Goal: Book appointment/travel/reservation: Book appointment/travel/reservation

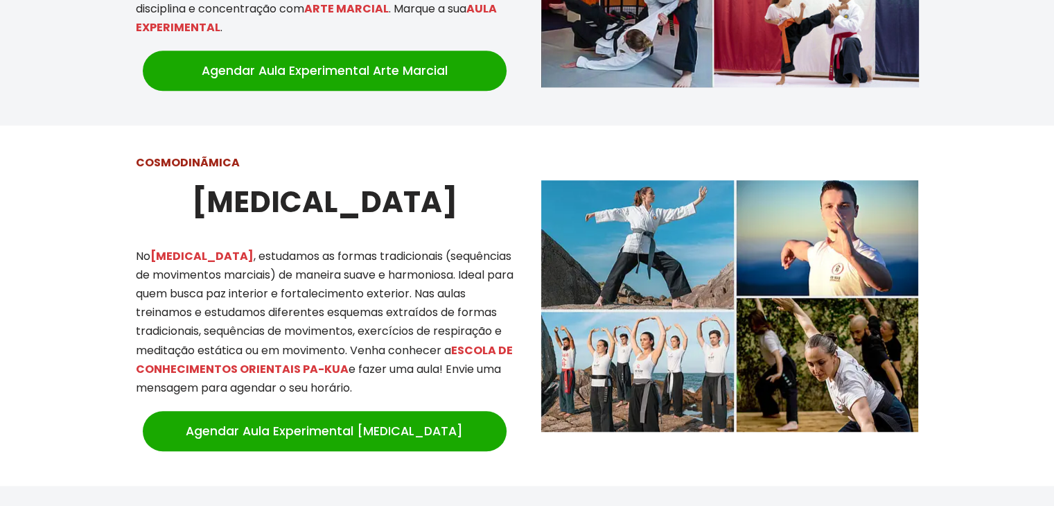
scroll to position [1109, 0]
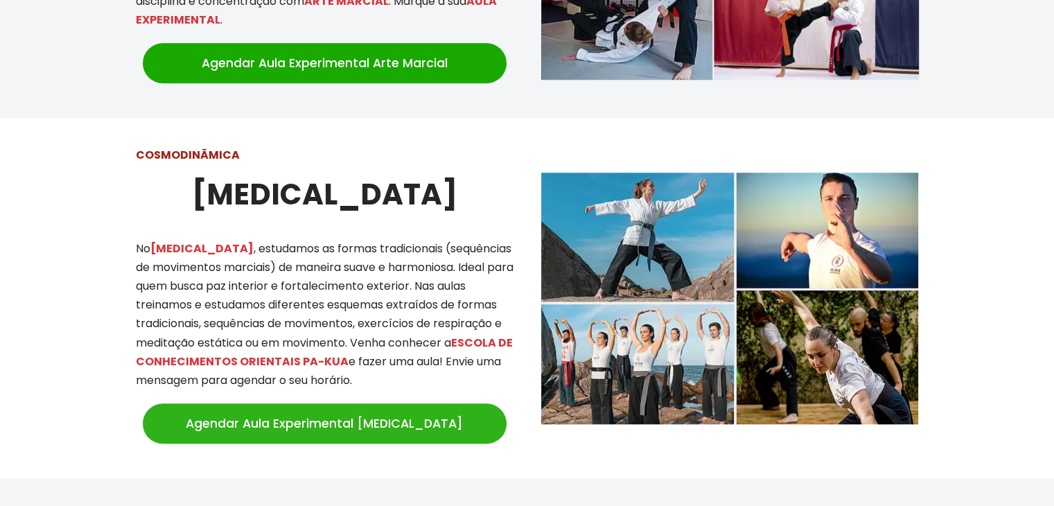
click at [321, 403] on link "Agendar Aula Experimental Tai Chi" at bounding box center [325, 423] width 364 height 40
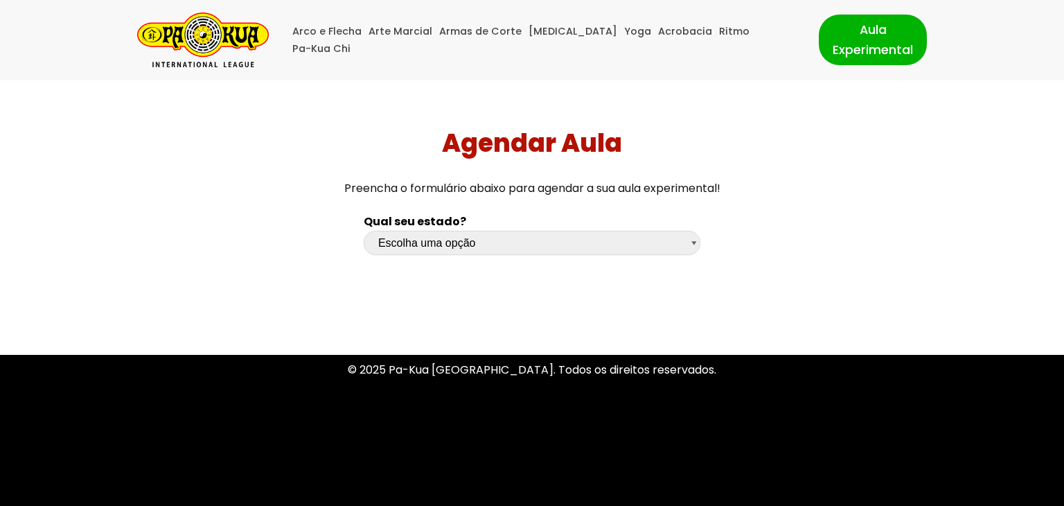
click at [696, 242] on select "Escolha uma opção [GEOGRAPHIC_DATA] [GEOGRAPHIC_DATA] [GEOGRAPHIC_DATA] [GEOGRA…" at bounding box center [532, 243] width 337 height 24
select select "sp"
click at [364, 231] on select "Escolha uma opção [GEOGRAPHIC_DATA] [GEOGRAPHIC_DATA] [GEOGRAPHIC_DATA] [GEOGRA…" at bounding box center [532, 243] width 337 height 24
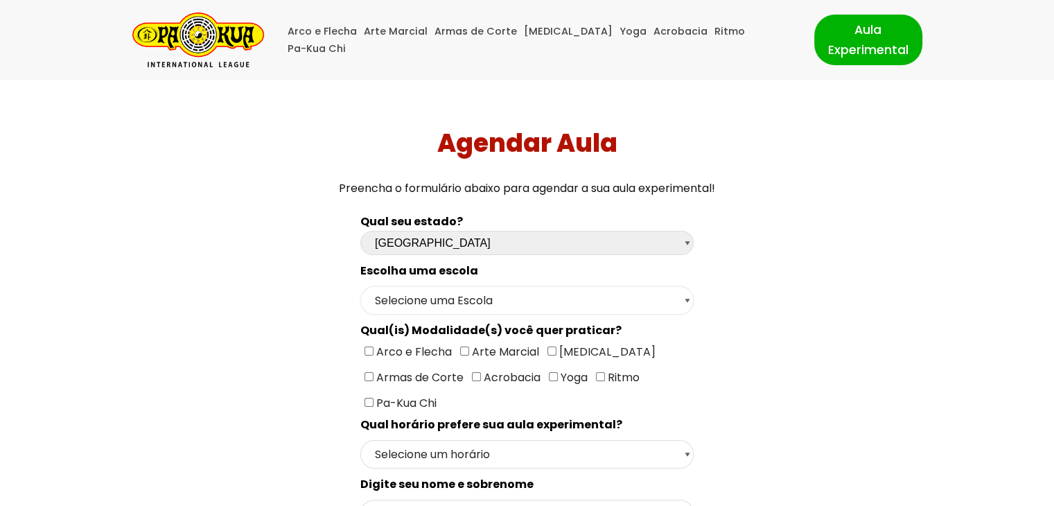
click at [690, 297] on select "Selecione uma Escola [GEOGRAPHIC_DATA] - Escola [GEOGRAPHIC_DATA] - [GEOGRAPHIC…" at bounding box center [526, 300] width 333 height 28
click at [360, 286] on select "Selecione uma Escola [GEOGRAPHIC_DATA] - Escola [GEOGRAPHIC_DATA] - [GEOGRAPHIC…" at bounding box center [526, 300] width 333 height 28
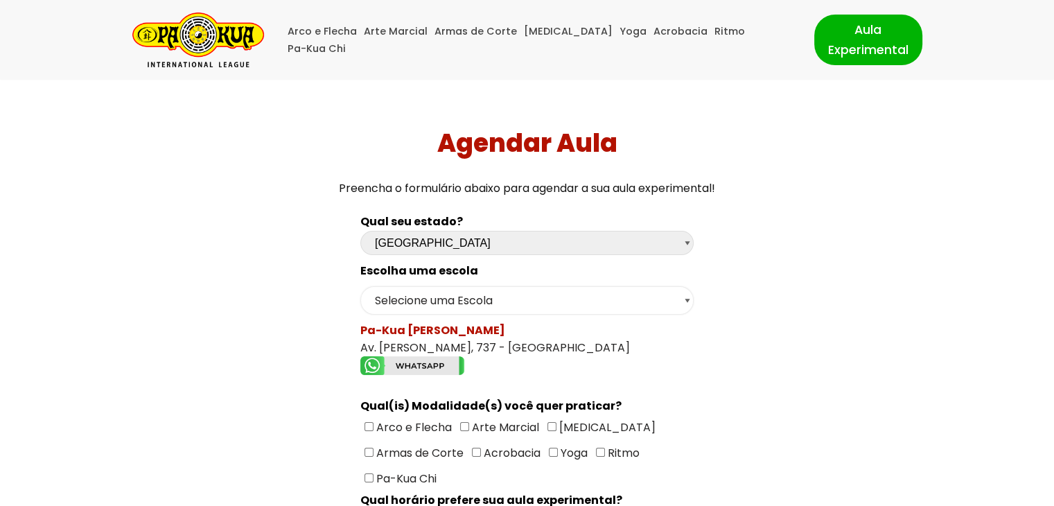
click at [690, 301] on select "Selecione uma Escola [GEOGRAPHIC_DATA] - Escola [GEOGRAPHIC_DATA] - [GEOGRAPHIC…" at bounding box center [526, 300] width 333 height 28
click at [360, 286] on select "Selecione uma Escola [GEOGRAPHIC_DATA] - Escola [GEOGRAPHIC_DATA] - [GEOGRAPHIC…" at bounding box center [526, 300] width 333 height 28
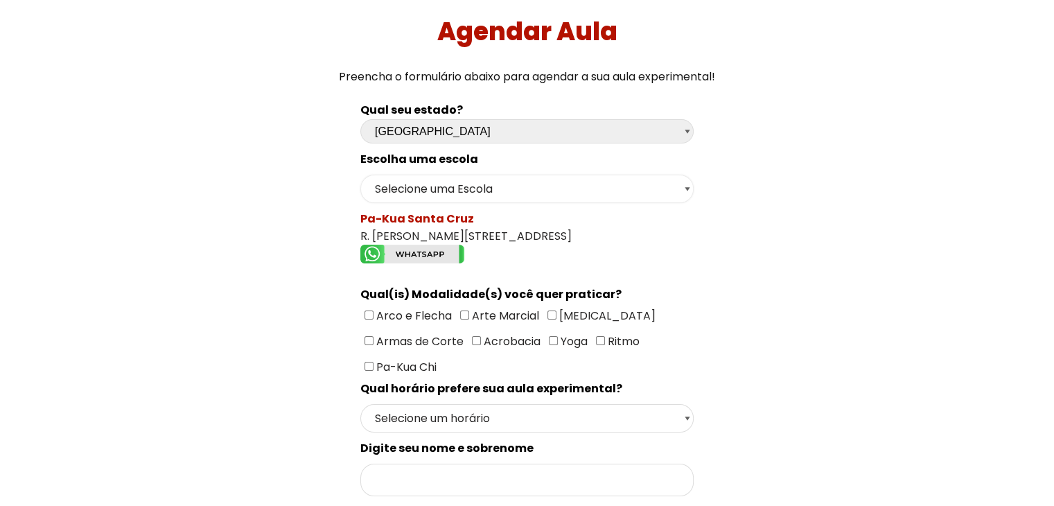
scroll to position [139, 0]
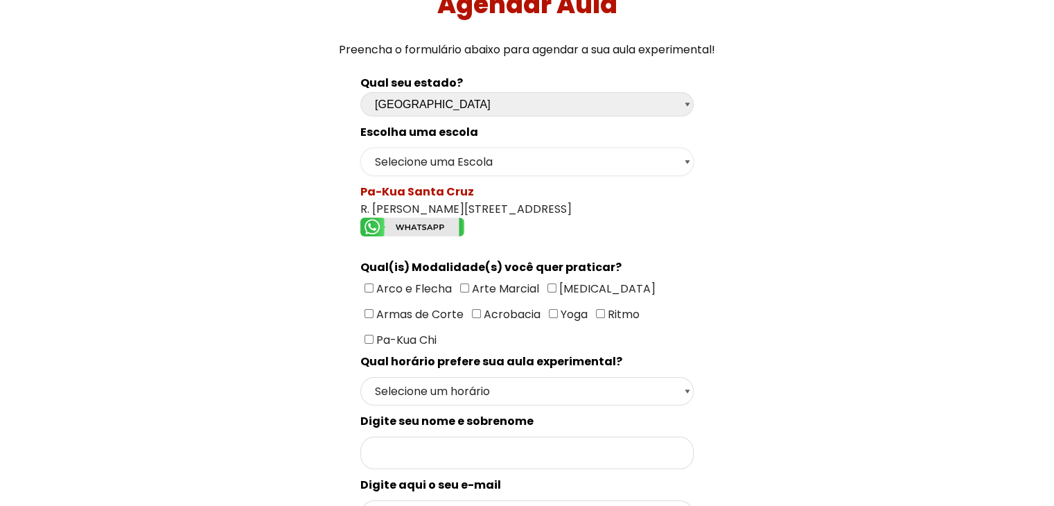
click at [691, 157] on select "Selecione uma Escola [GEOGRAPHIC_DATA] - Escola [GEOGRAPHIC_DATA] - [GEOGRAPHIC…" at bounding box center [526, 162] width 333 height 28
select select "São Paulo - Escola [PERSON_NAME]"
click at [360, 148] on select "Selecione uma Escola [GEOGRAPHIC_DATA] - Escola [GEOGRAPHIC_DATA] - [GEOGRAPHIC…" at bounding box center [526, 162] width 333 height 28
